Goal: Navigation & Orientation: Understand site structure

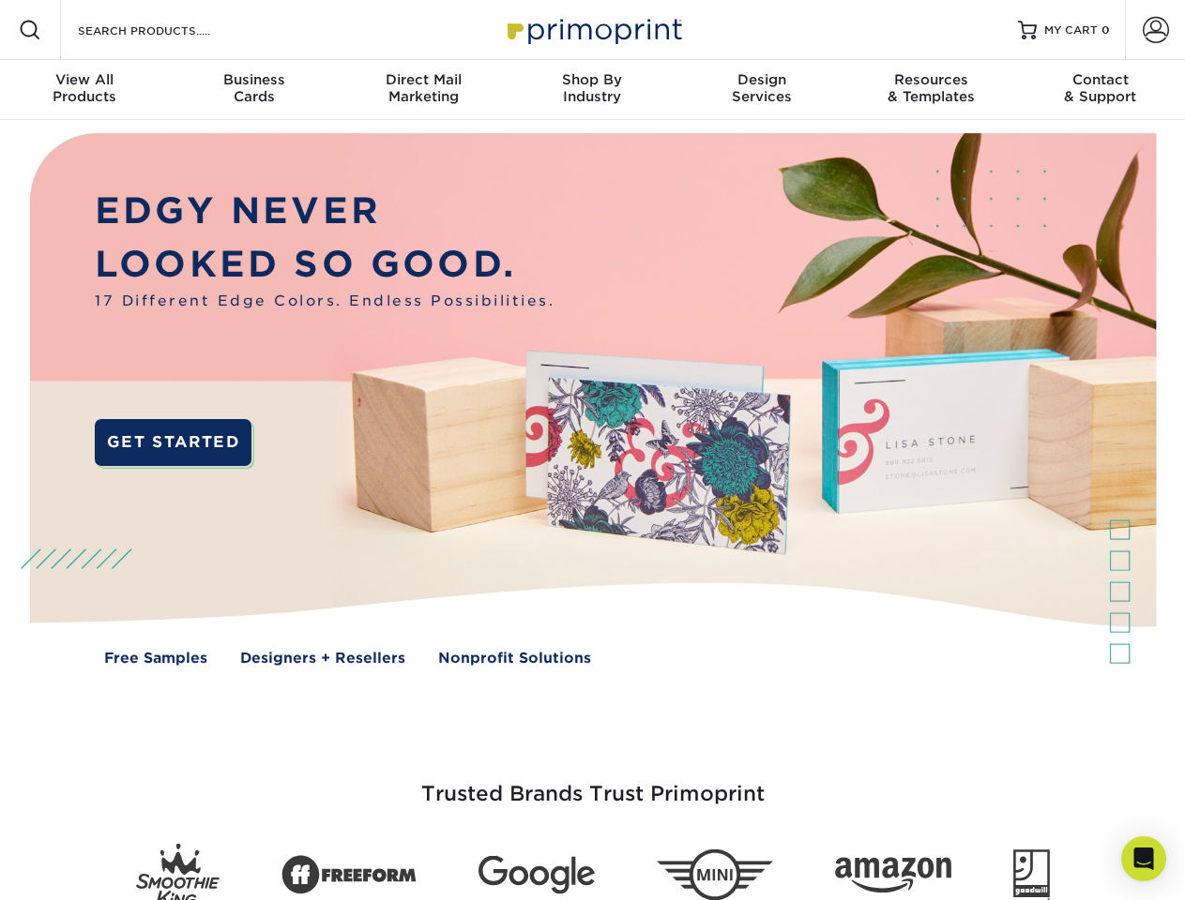
click at [592, 450] on img at bounding box center [592, 413] width 1172 height 586
click at [30, 30] on span at bounding box center [30, 30] width 23 height 23
click at [1155, 30] on span at bounding box center [1155, 30] width 26 height 26
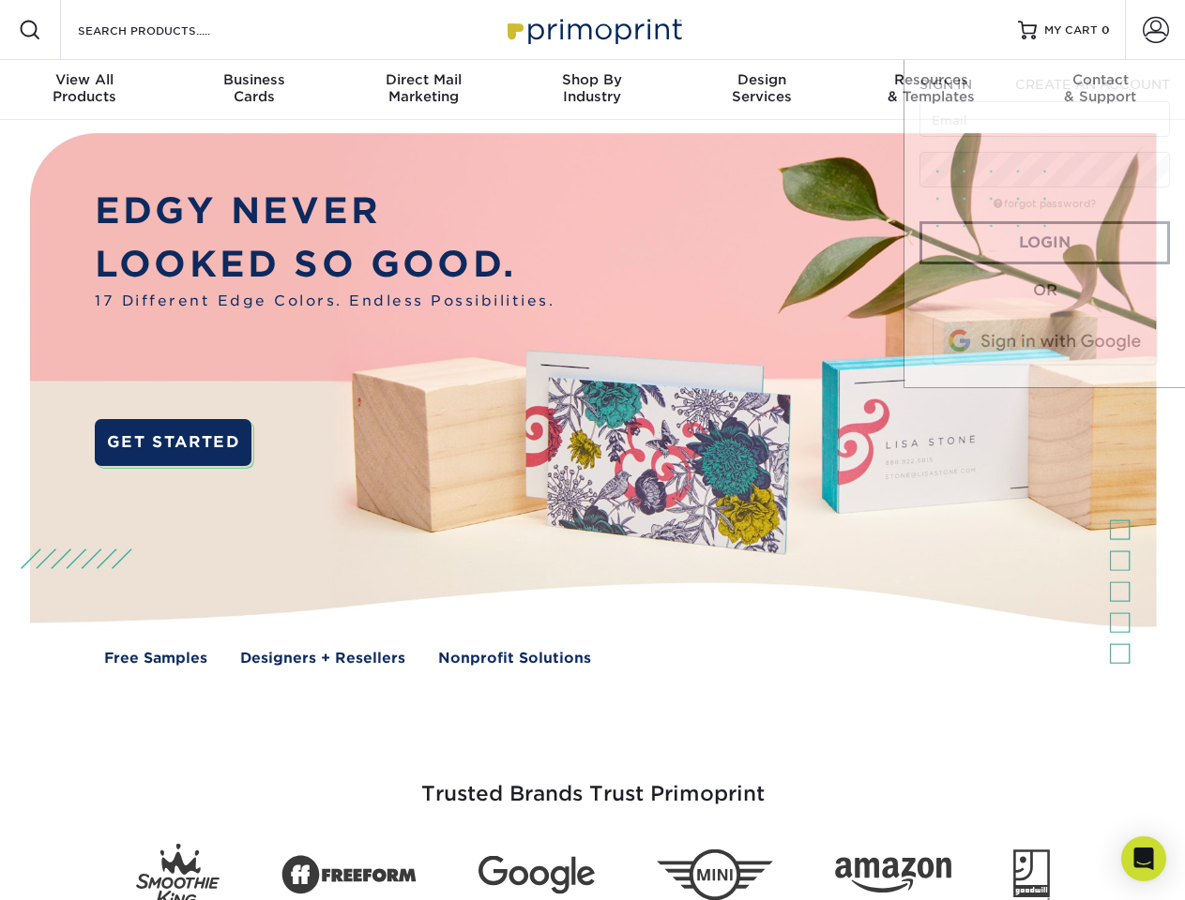
click at [84, 90] on div "View All Products" at bounding box center [84, 88] width 169 height 34
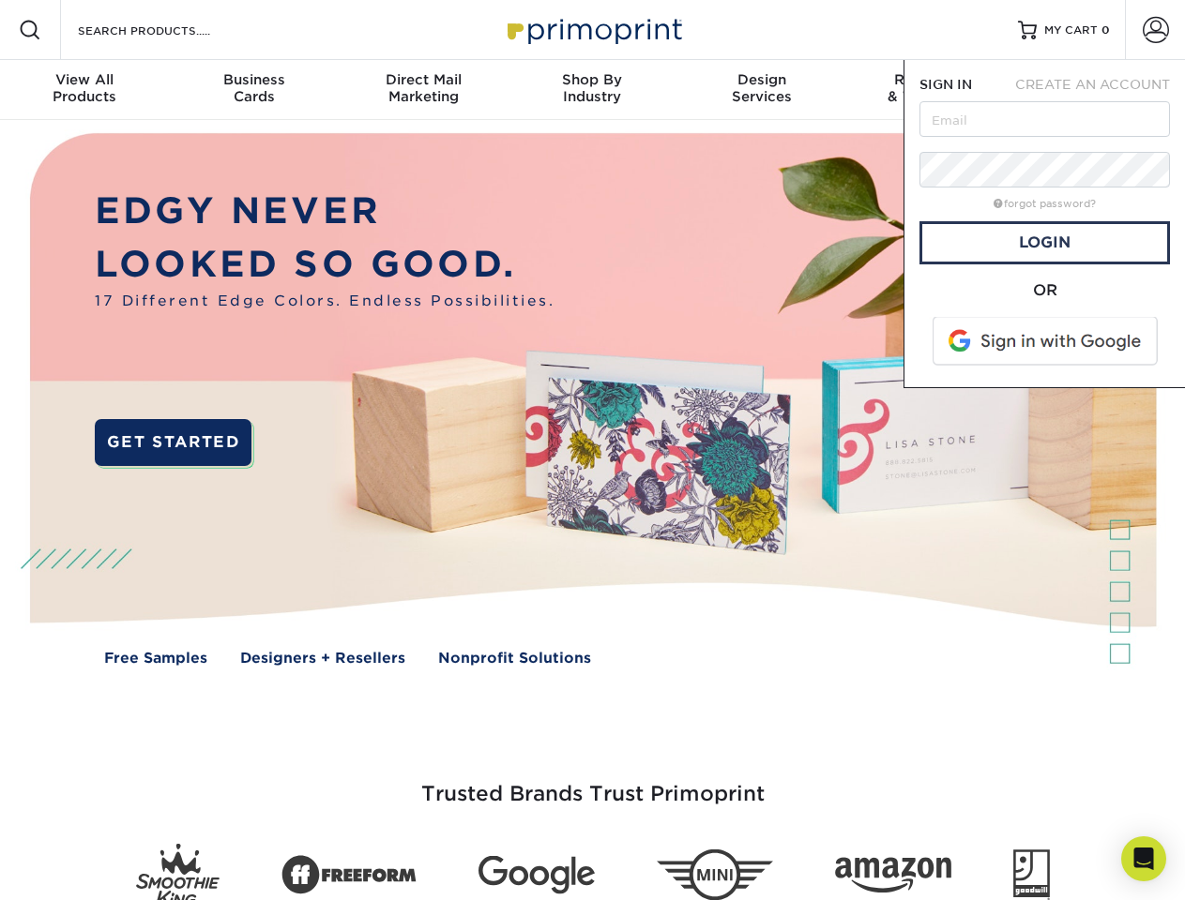
click at [253, 90] on div "Business Cards" at bounding box center [253, 88] width 169 height 34
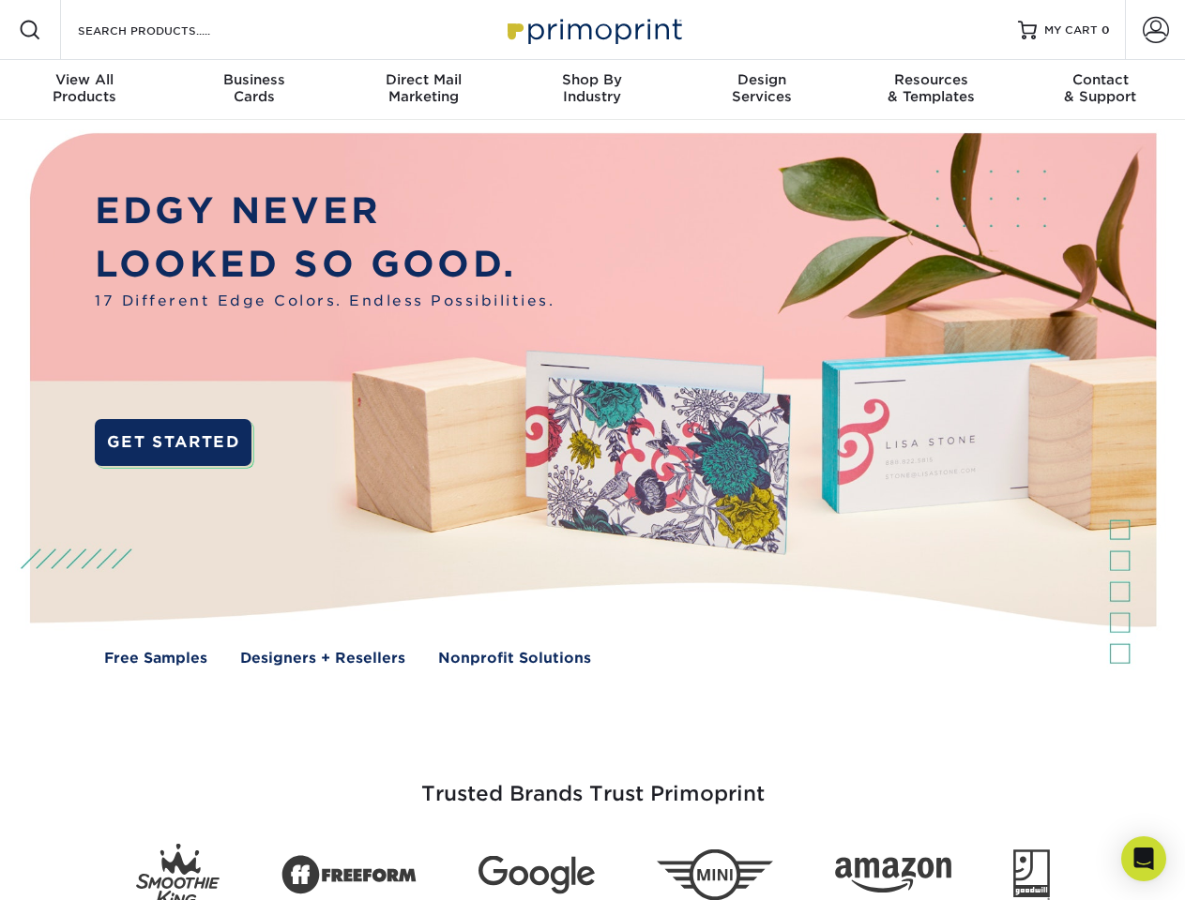
click at [423, 90] on div "Direct Mail Marketing" at bounding box center [423, 88] width 169 height 34
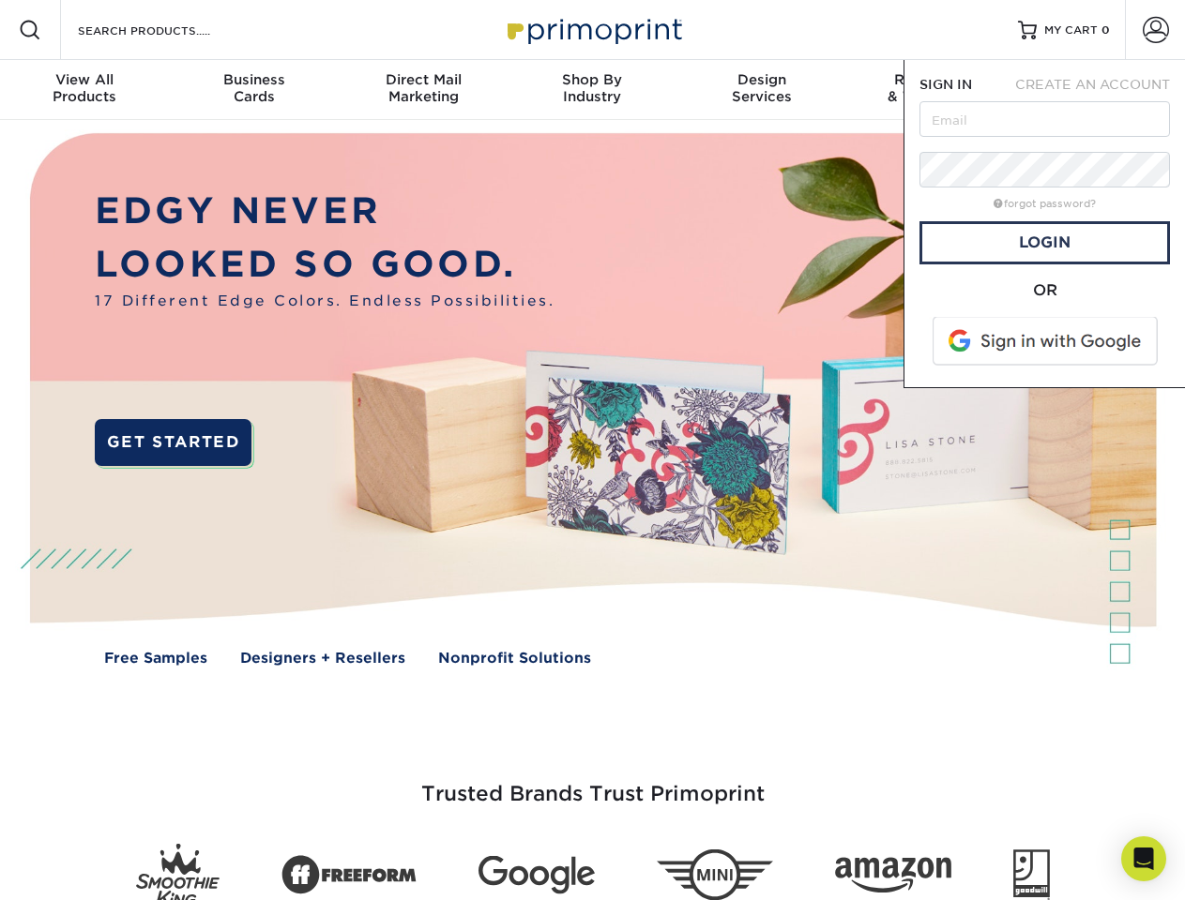
click at [592, 90] on div "Shop By Industry" at bounding box center [591, 88] width 169 height 34
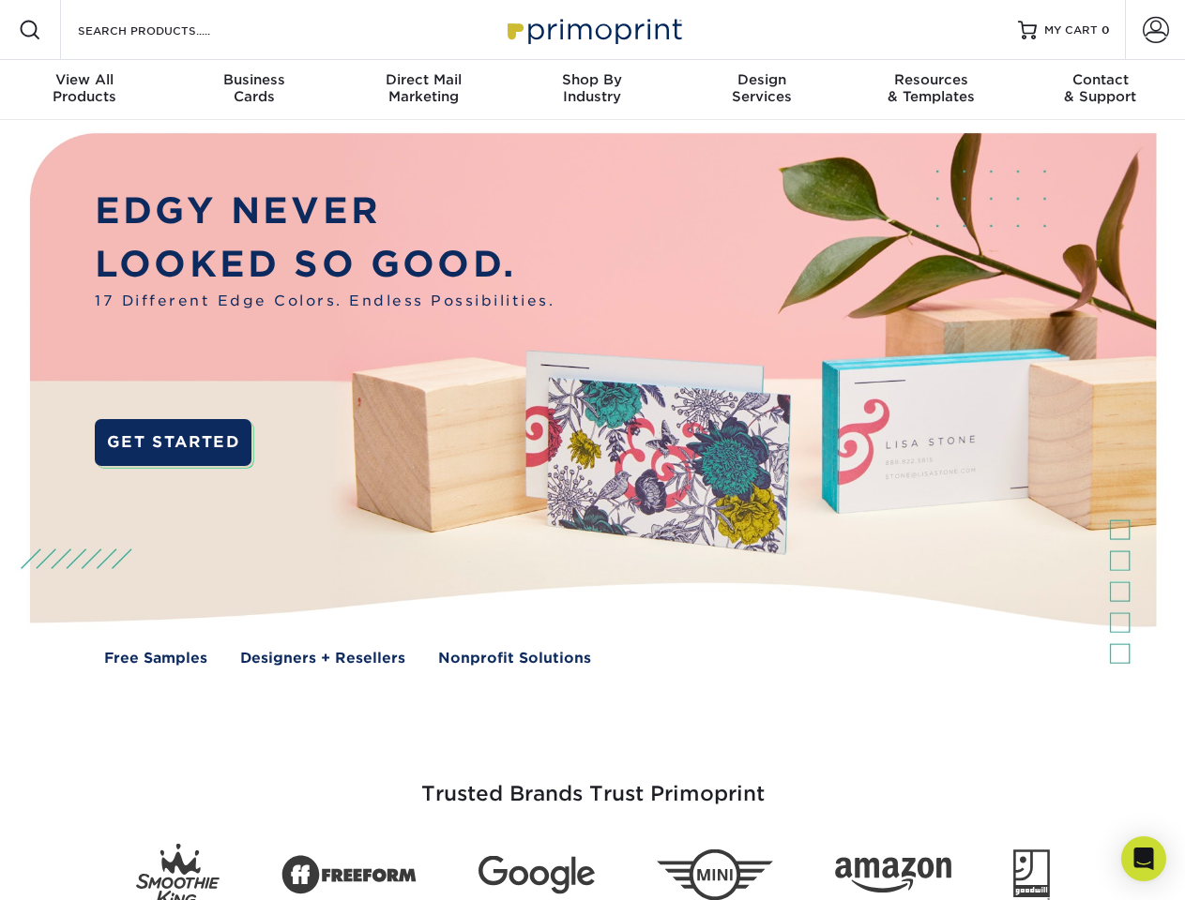
click at [762, 90] on div "Design Services" at bounding box center [761, 88] width 169 height 34
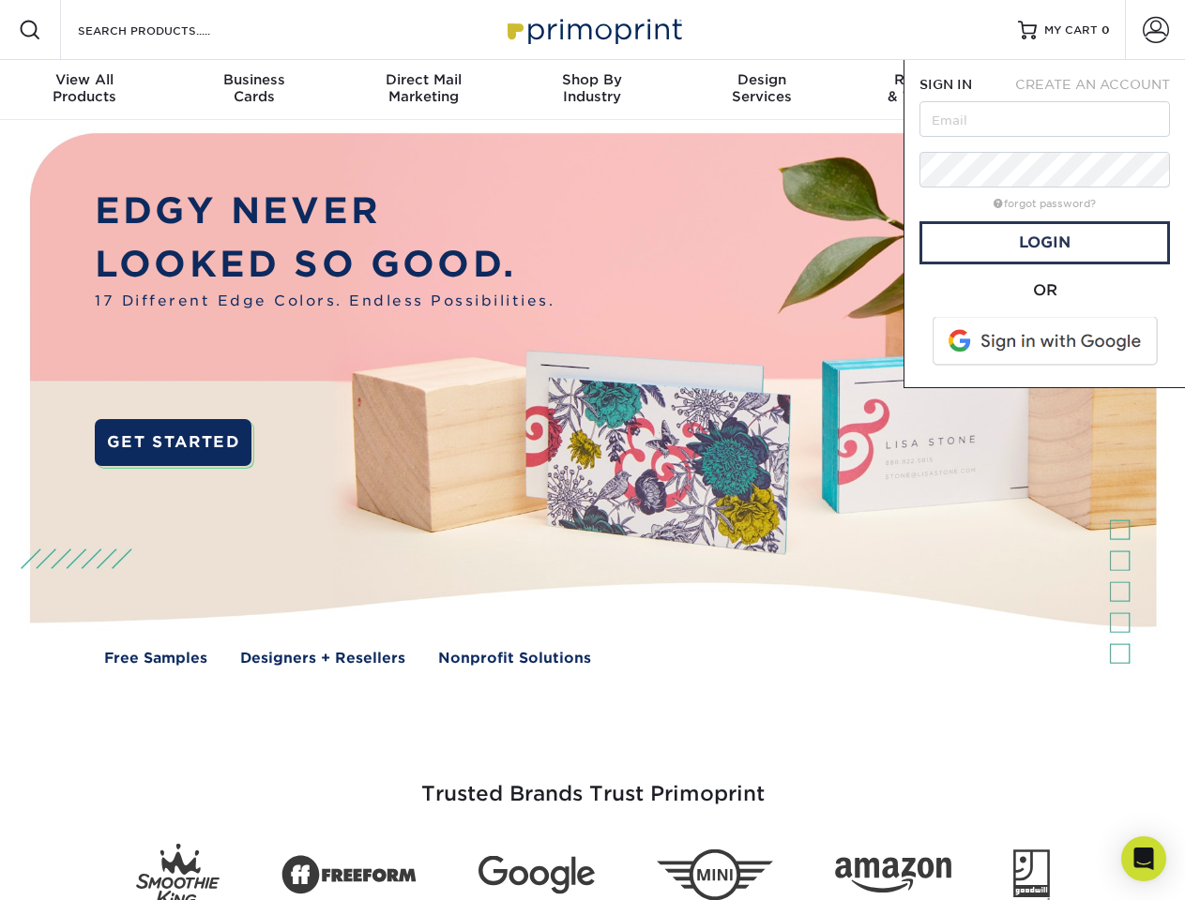
click at [930, 90] on span "SIGN IN" at bounding box center [945, 84] width 53 height 15
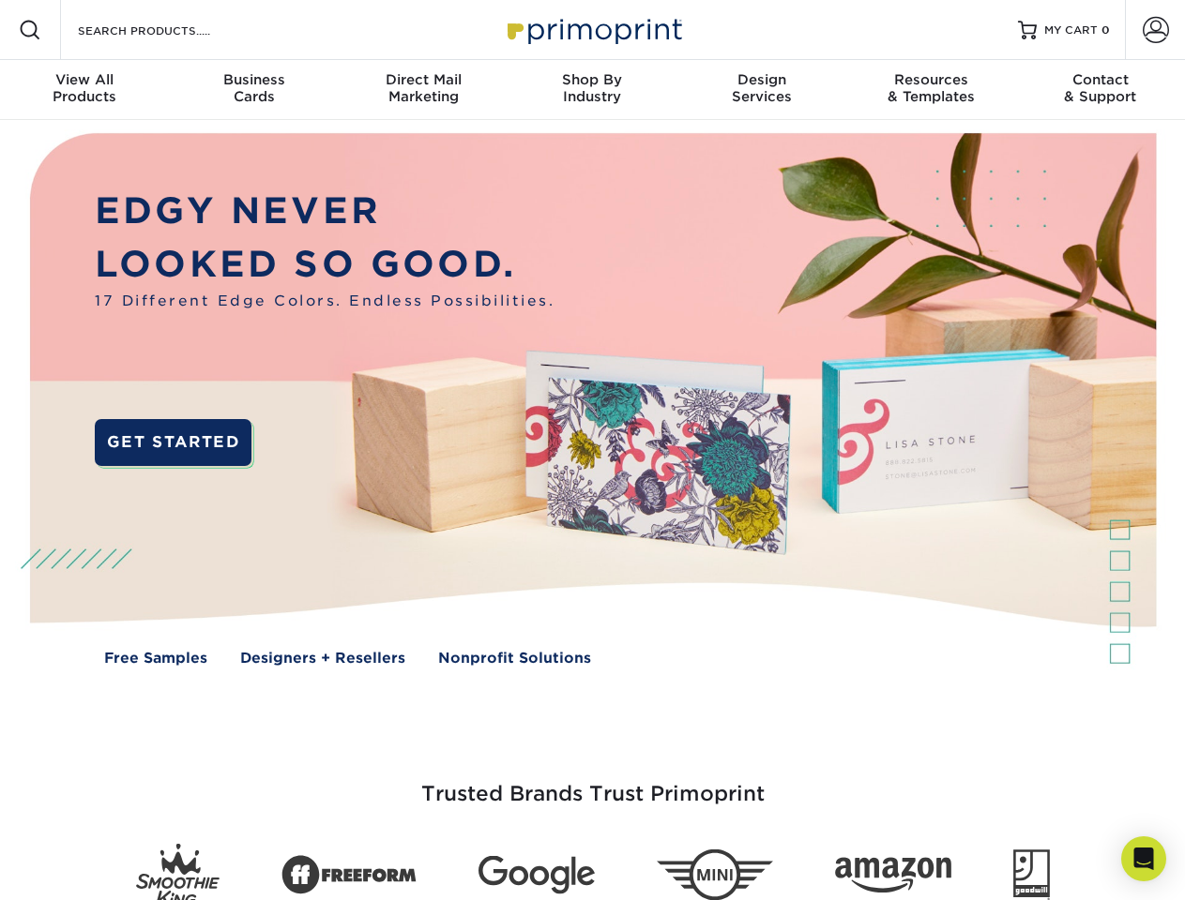
click at [1100, 90] on div "Contact & Support" at bounding box center [1100, 88] width 169 height 34
